Goal: Task Accomplishment & Management: Complete application form

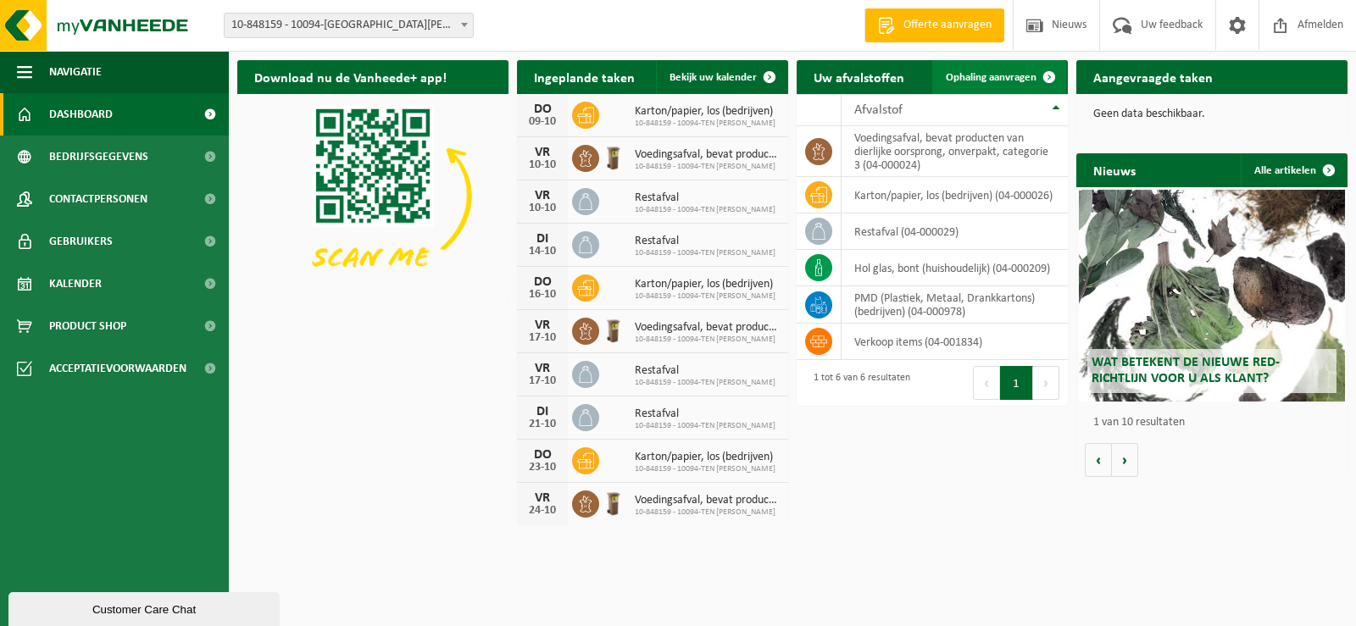
click at [960, 69] on link "Ophaling aanvragen" at bounding box center [999, 77] width 134 height 34
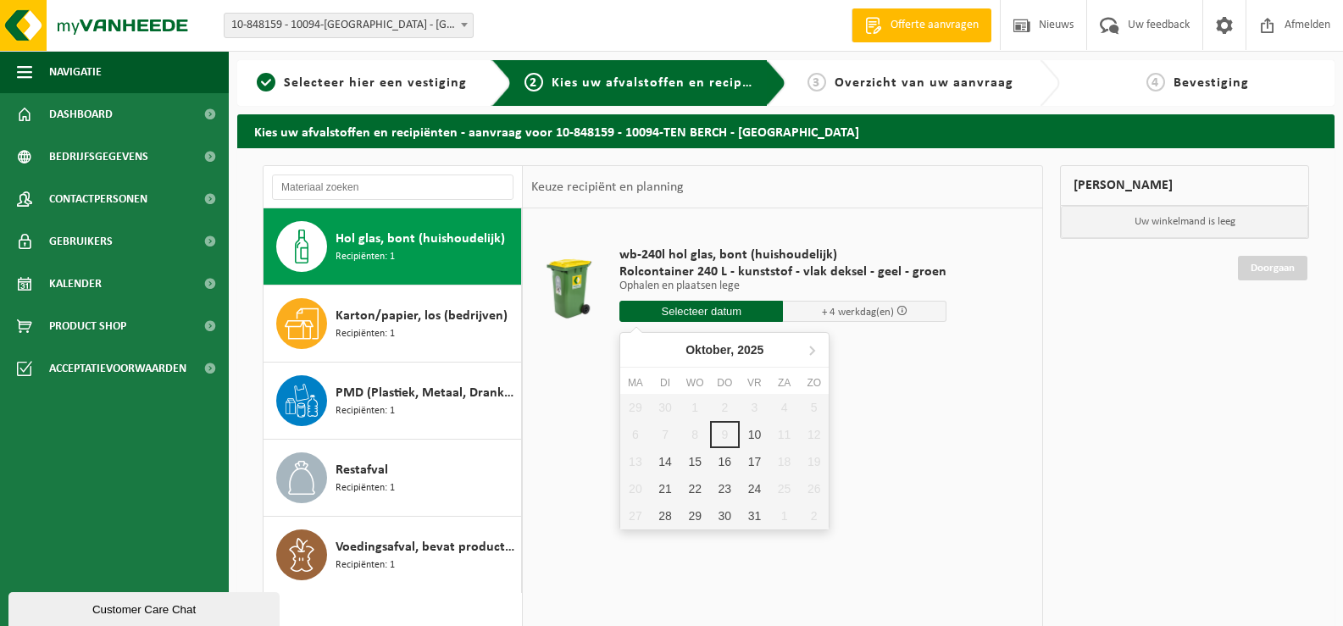
click at [710, 313] on input "text" at bounding box center [701, 311] width 164 height 21
click at [753, 430] on div "10" at bounding box center [755, 434] width 30 height 27
type input "Van [DATE]"
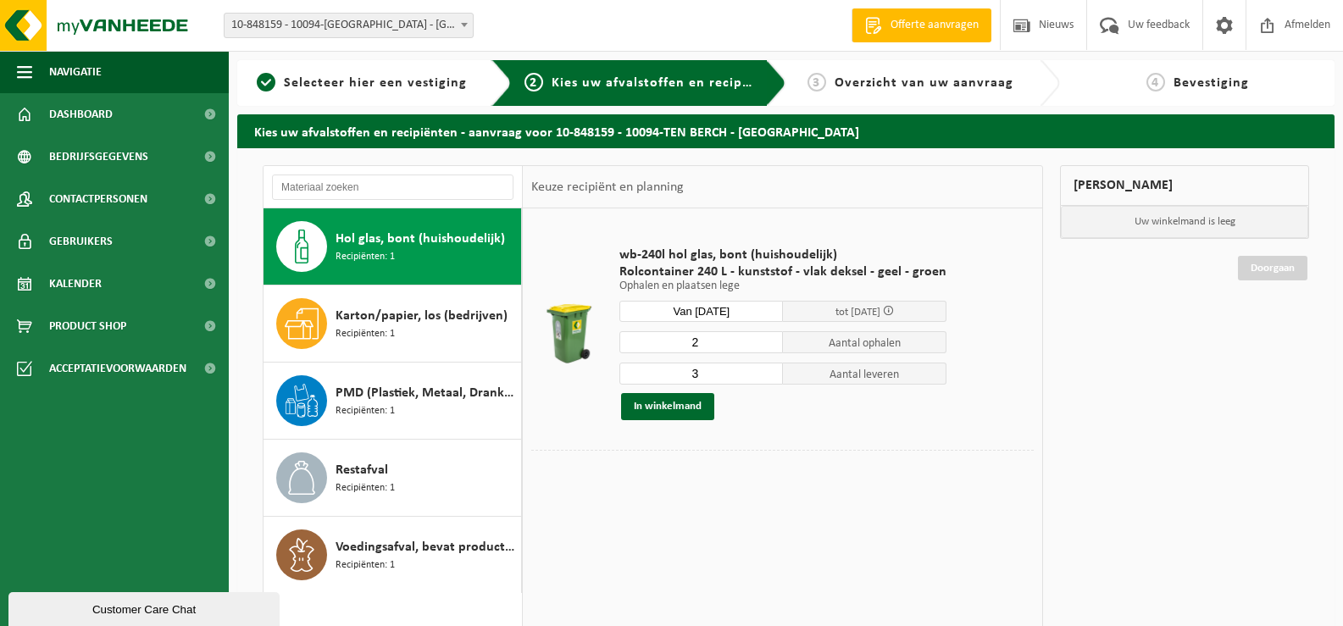
type input "2"
click at [765, 348] on input "2" at bounding box center [701, 342] width 164 height 22
click at [765, 373] on input "4" at bounding box center [701, 374] width 164 height 22
click at [762, 367] on input "5" at bounding box center [701, 374] width 164 height 22
click at [762, 367] on input "6" at bounding box center [701, 374] width 164 height 22
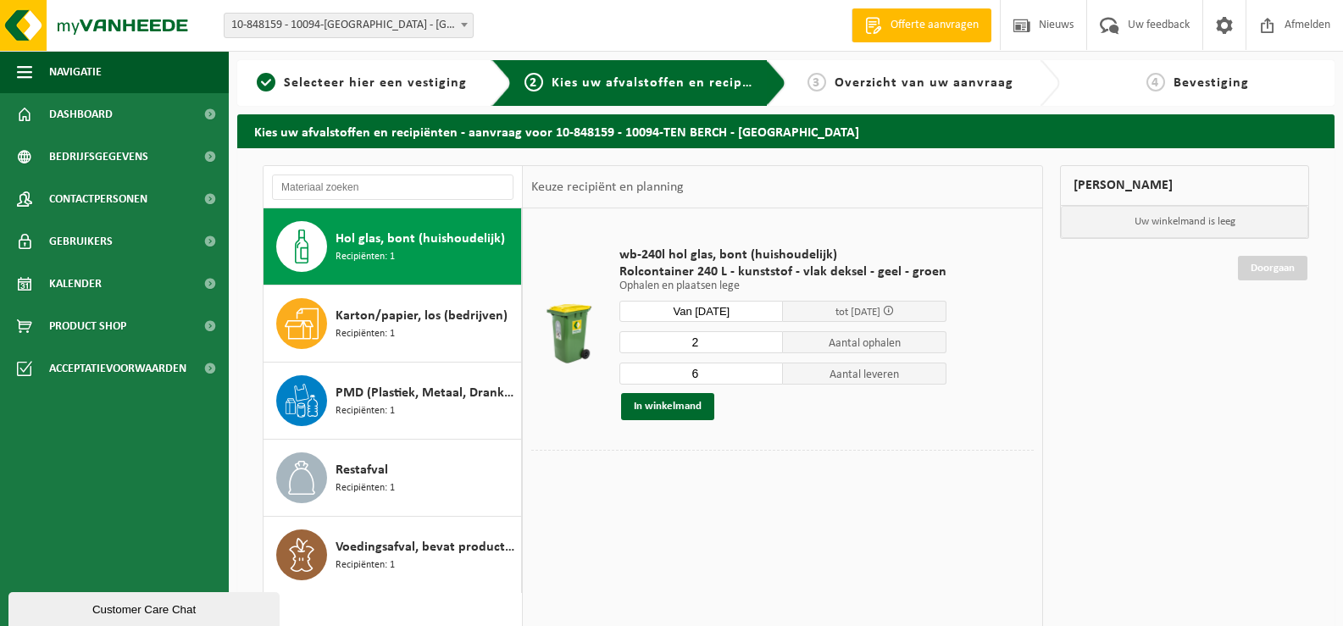
click at [768, 380] on input "6" at bounding box center [701, 374] width 164 height 22
click at [768, 378] on input "5" at bounding box center [701, 374] width 164 height 22
click at [768, 378] on input "4" at bounding box center [701, 374] width 164 height 22
click at [768, 378] on input "3" at bounding box center [701, 374] width 164 height 22
type input "2"
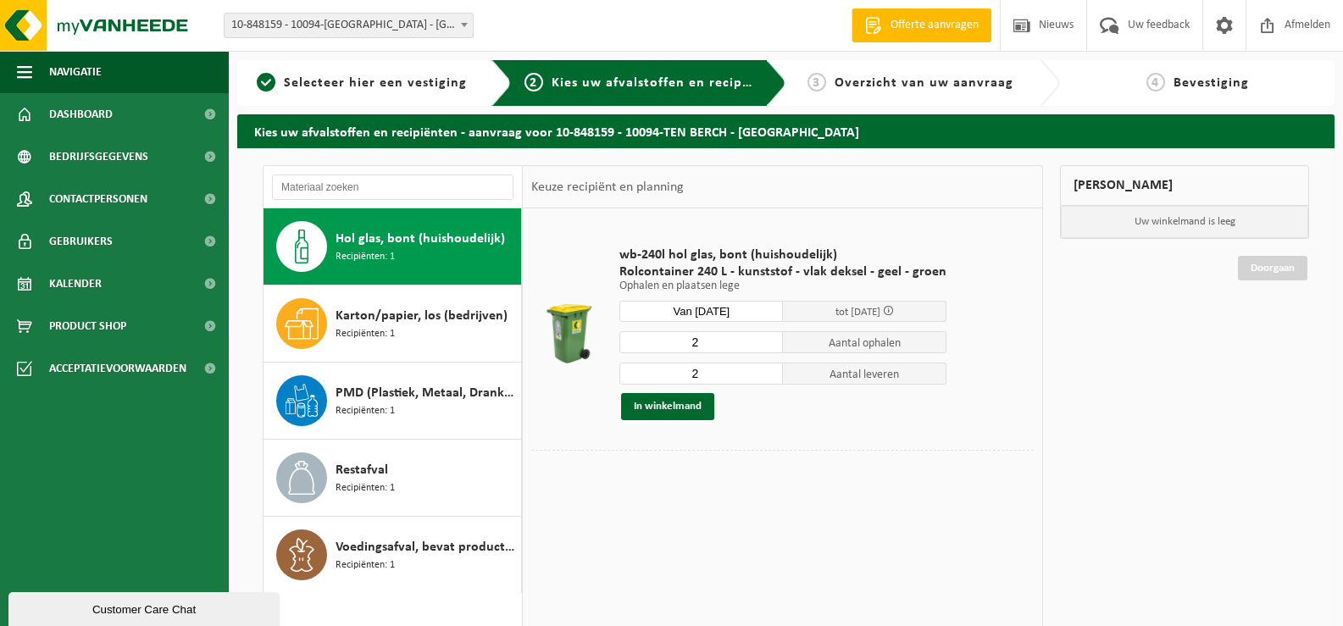
click at [768, 378] on input "2" at bounding box center [701, 374] width 164 height 22
click at [680, 406] on button "In winkelmand" at bounding box center [667, 406] width 93 height 27
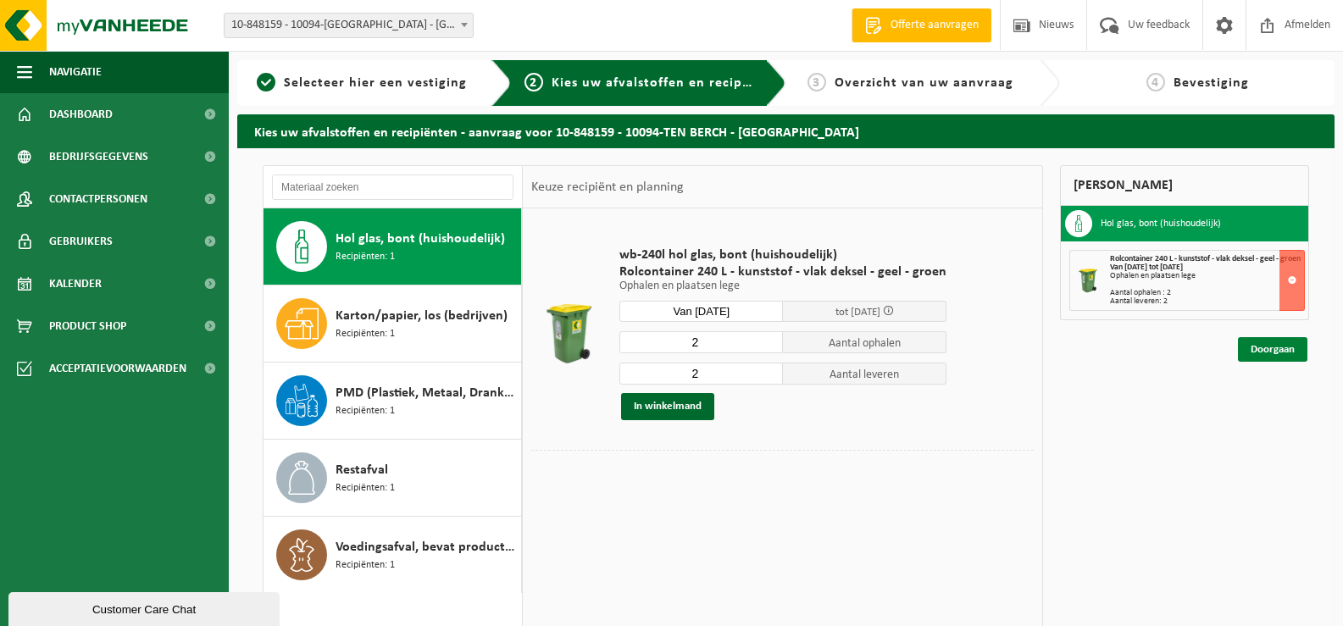
click at [1263, 358] on link "Doorgaan" at bounding box center [1272, 349] width 69 height 25
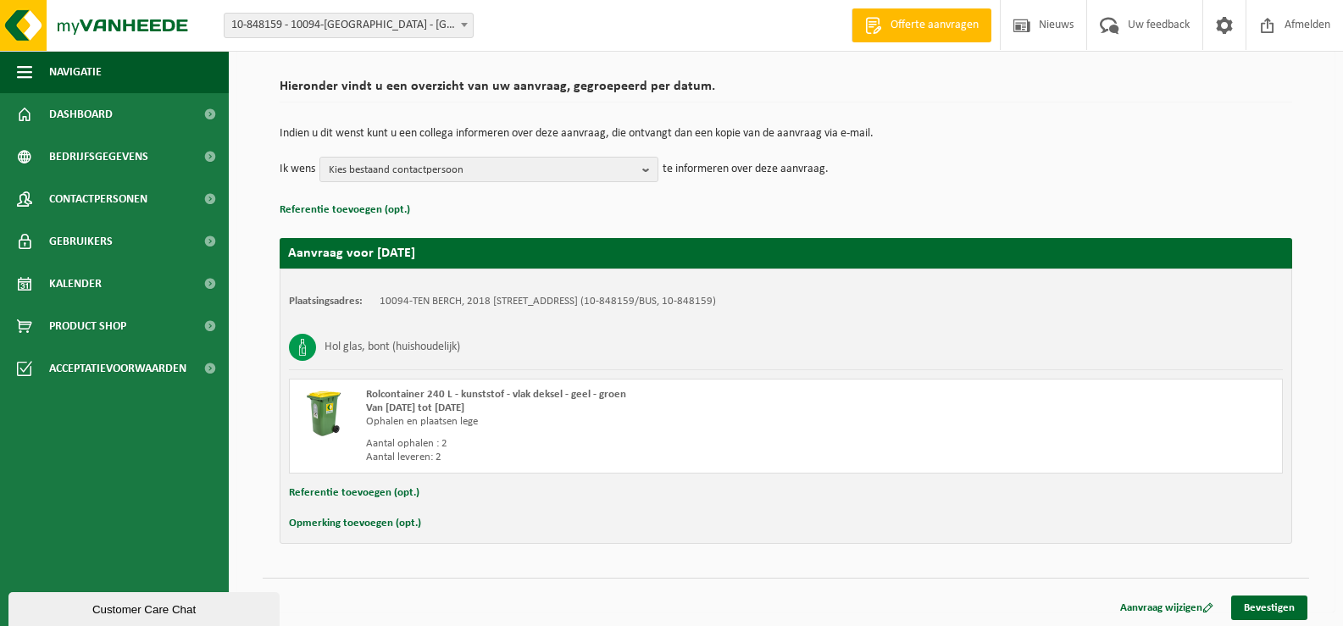
scroll to position [114, 0]
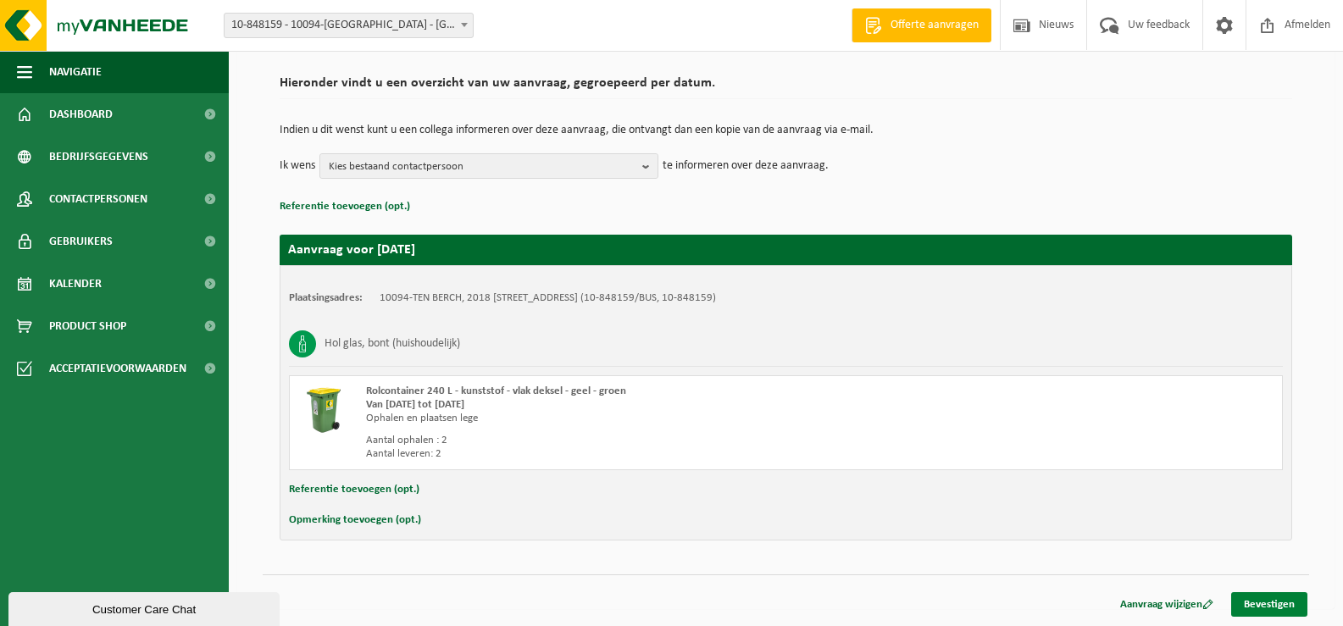
click at [1260, 602] on link "Bevestigen" at bounding box center [1269, 604] width 76 height 25
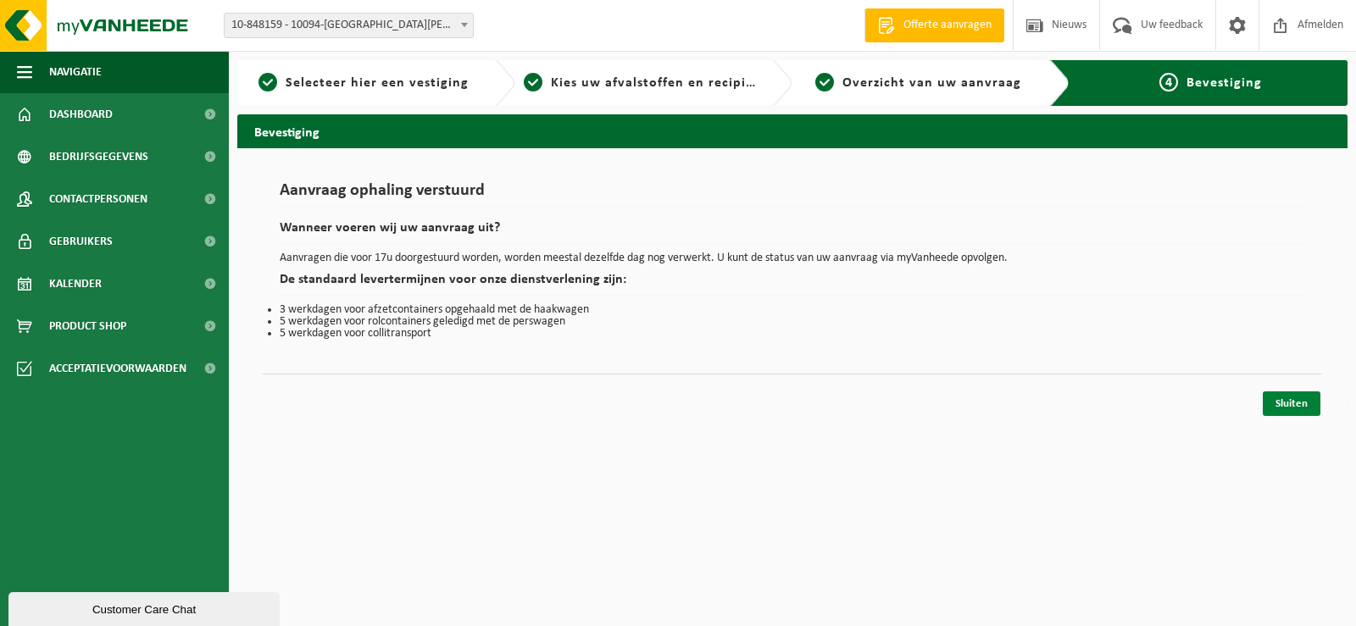
click at [1281, 395] on link "Sluiten" at bounding box center [1291, 403] width 58 height 25
